Goal: Information Seeking & Learning: Learn about a topic

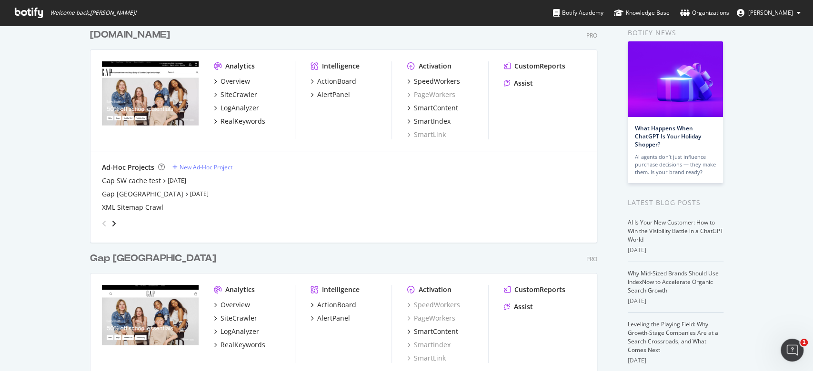
scroll to position [63, 0]
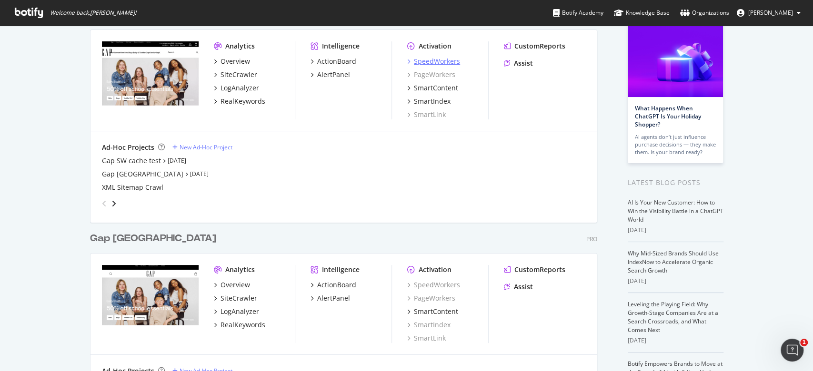
click at [439, 58] on div "SpeedWorkers" at bounding box center [437, 62] width 46 height 10
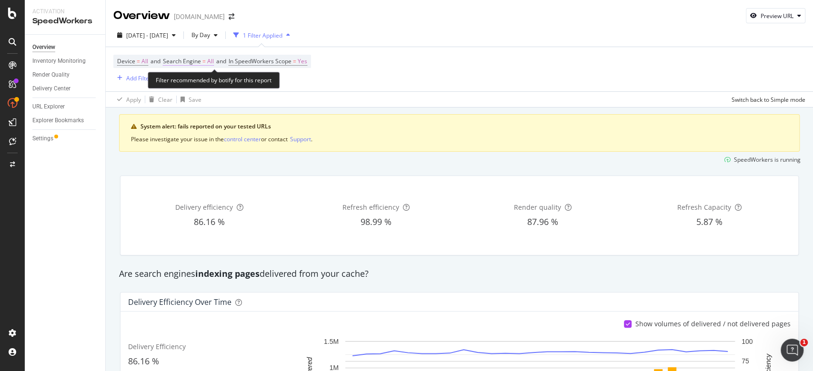
click at [209, 60] on span "All" at bounding box center [210, 61] width 7 height 13
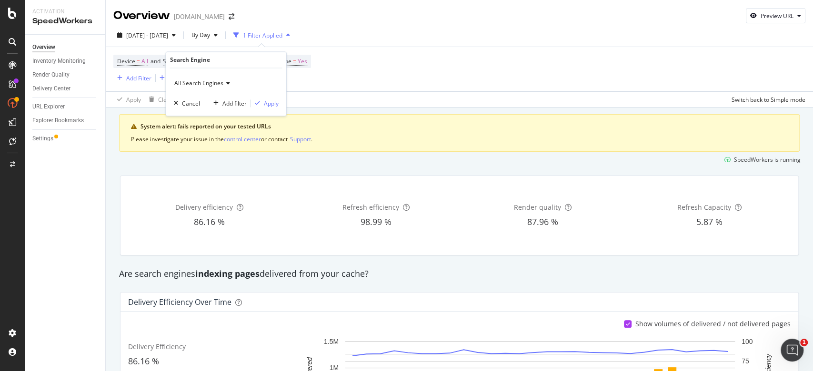
click at [229, 80] on div "All Search Engines" at bounding box center [226, 83] width 105 height 15
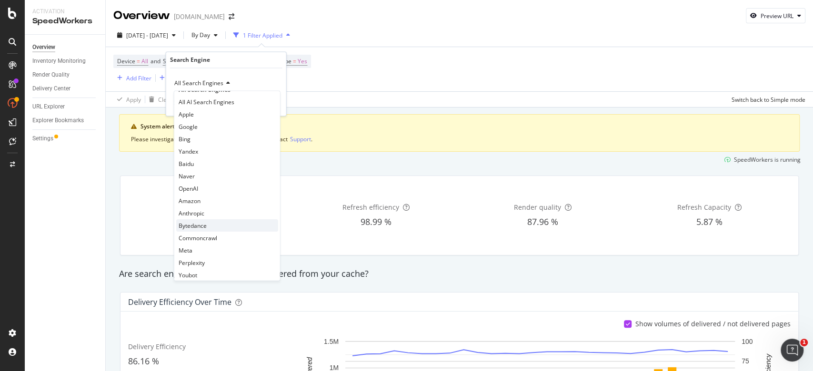
scroll to position [20, 0]
click at [376, 59] on div "Device = All and Search Engine = All and In SpeedWorkers Scope = Yes Add Filter…" at bounding box center [459, 69] width 692 height 44
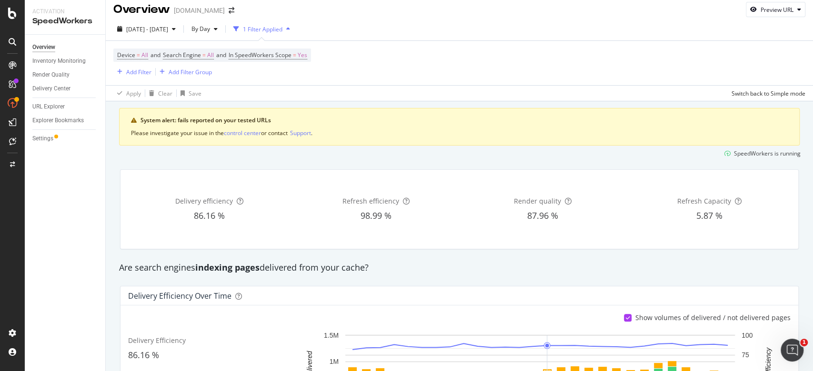
scroll to position [0, 0]
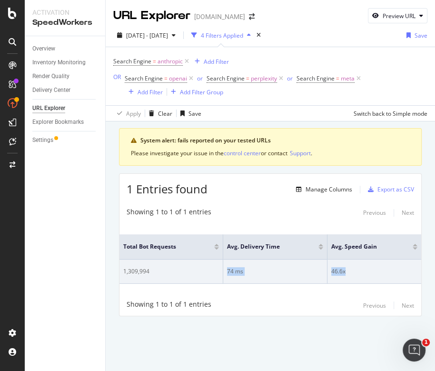
drag, startPoint x: 226, startPoint y: 272, endPoint x: 395, endPoint y: 269, distance: 169.0
click at [395, 269] on tr "1,309,994 74 ms 46.6x" at bounding box center [270, 271] width 302 height 24
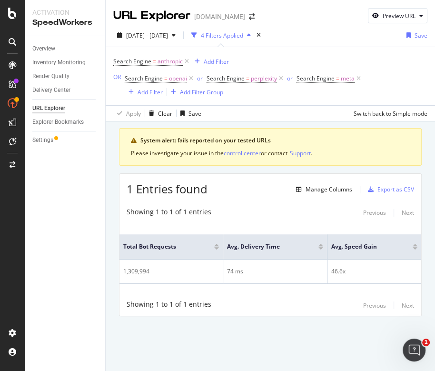
click at [434, 200] on div "System alert: fails reported on your tested URLs Please investigate your issue …" at bounding box center [270, 235] width 329 height 228
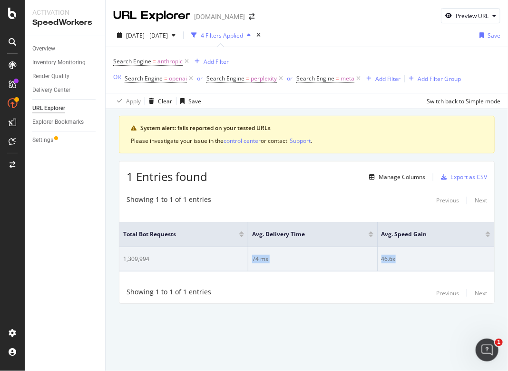
drag, startPoint x: 453, startPoint y: 256, endPoint x: 248, endPoint y: 261, distance: 204.8
click at [248, 261] on tr "1,309,994 74 ms 46.6x" at bounding box center [306, 259] width 375 height 24
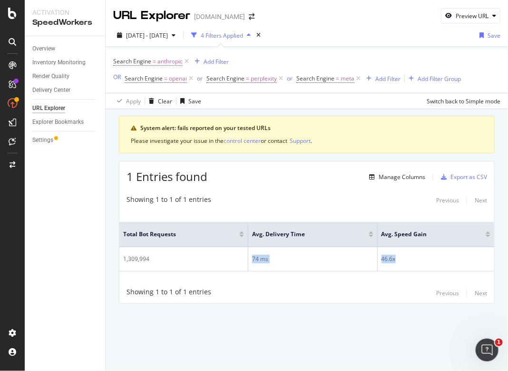
copy tr "74 ms 46.6x"
click at [258, 223] on th "Avg. Delivery Time" at bounding box center [312, 234] width 129 height 25
drag, startPoint x: 252, startPoint y: 228, endPoint x: 97, endPoint y: 218, distance: 155.5
click at [443, 261] on table "Total Bot Requests Avg. Delivery Time Avg. Speed Gain 1,309,994 74 ms 46.6x" at bounding box center [306, 247] width 375 height 50
click at [126, 226] on th "Total Bot Requests" at bounding box center [183, 234] width 129 height 25
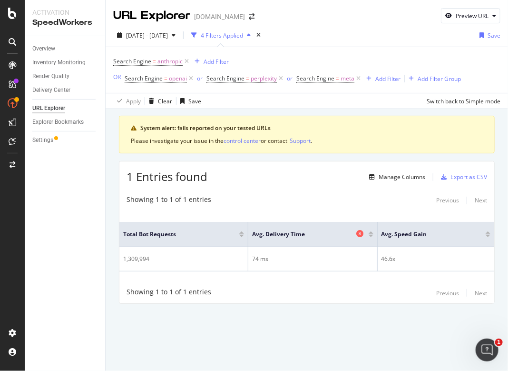
click at [316, 231] on span "Avg. Delivery Time" at bounding box center [303, 234] width 102 height 9
